Goal: Complete application form

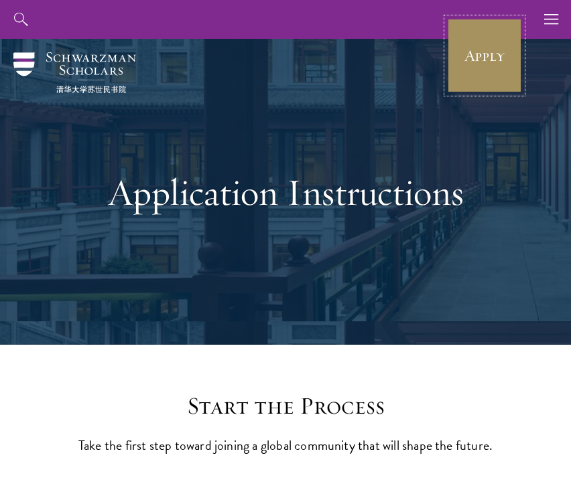
click at [471, 58] on link "Apply" at bounding box center [484, 55] width 75 height 75
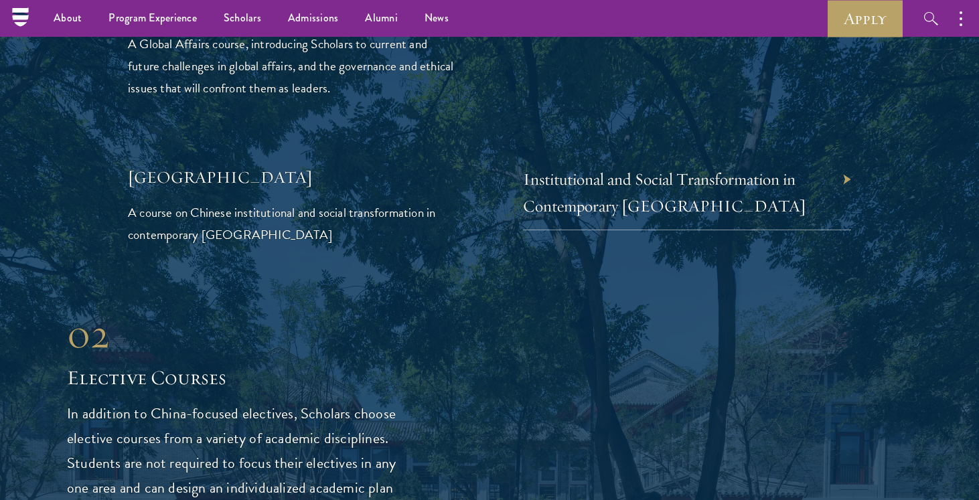
scroll to position [3228, 0]
